Goal: Information Seeking & Learning: Learn about a topic

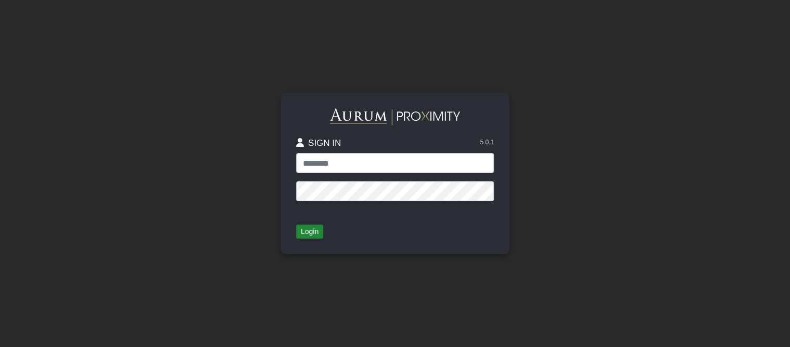
type input "*****"
click at [307, 231] on button "Login" at bounding box center [309, 231] width 27 height 15
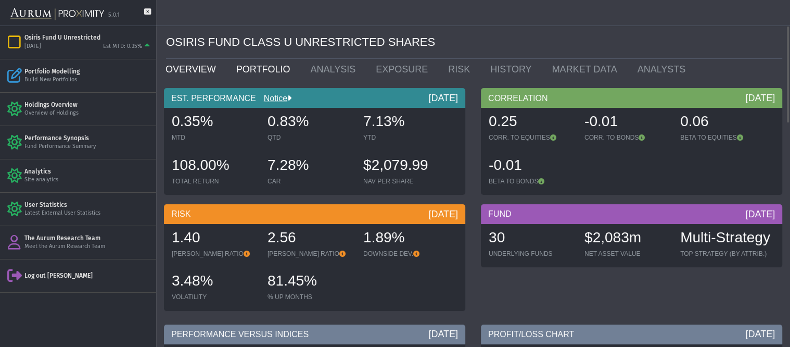
click at [254, 69] on link "PORTFOLIO" at bounding box center [266, 69] width 74 height 21
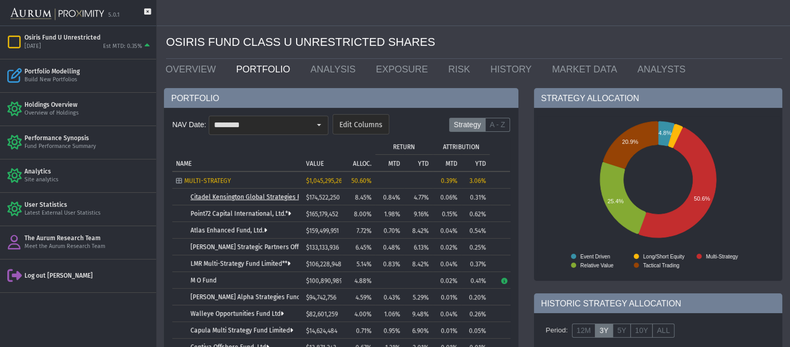
click at [241, 193] on link "Citadel Kensington Global Strategies Fund Ltd." at bounding box center [259, 196] width 136 height 7
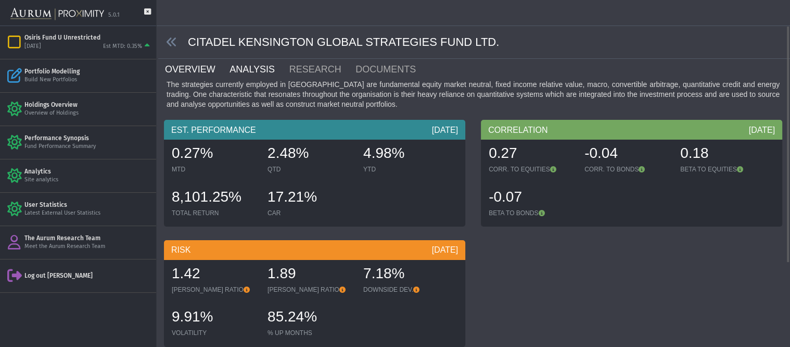
click at [243, 70] on link "ANALYSIS" at bounding box center [258, 69] width 59 height 21
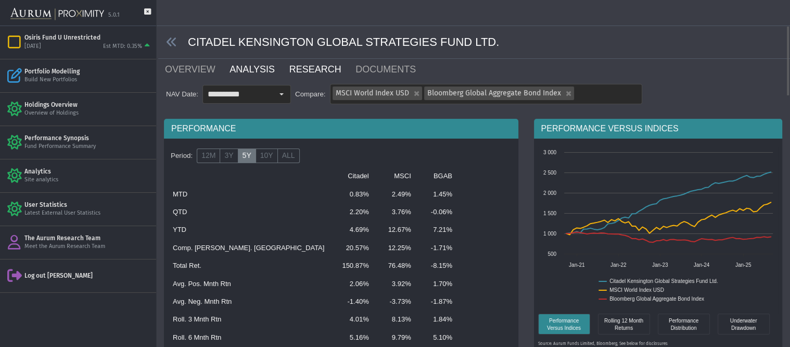
click at [289, 69] on link "RESEARCH" at bounding box center [321, 69] width 67 height 21
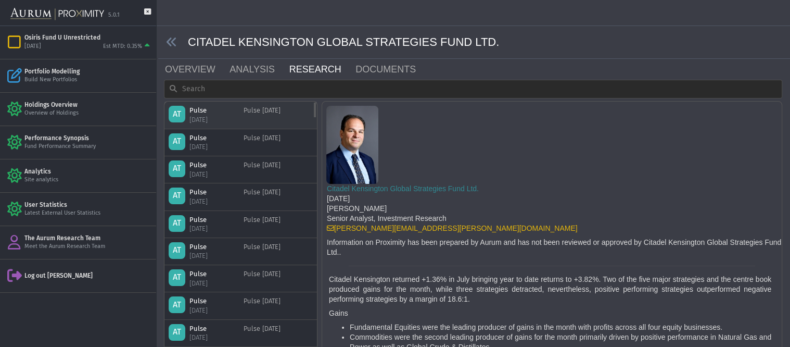
click at [248, 118] on div "Pulse [DATE]" at bounding box center [262, 115] width 37 height 18
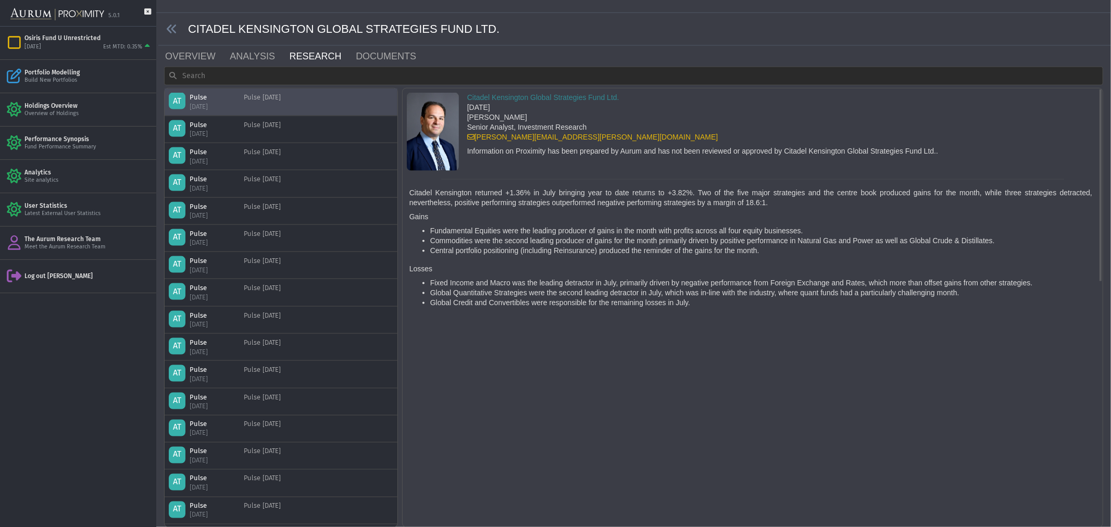
scroll to position [13, 0]
